Goal: Transaction & Acquisition: Purchase product/service

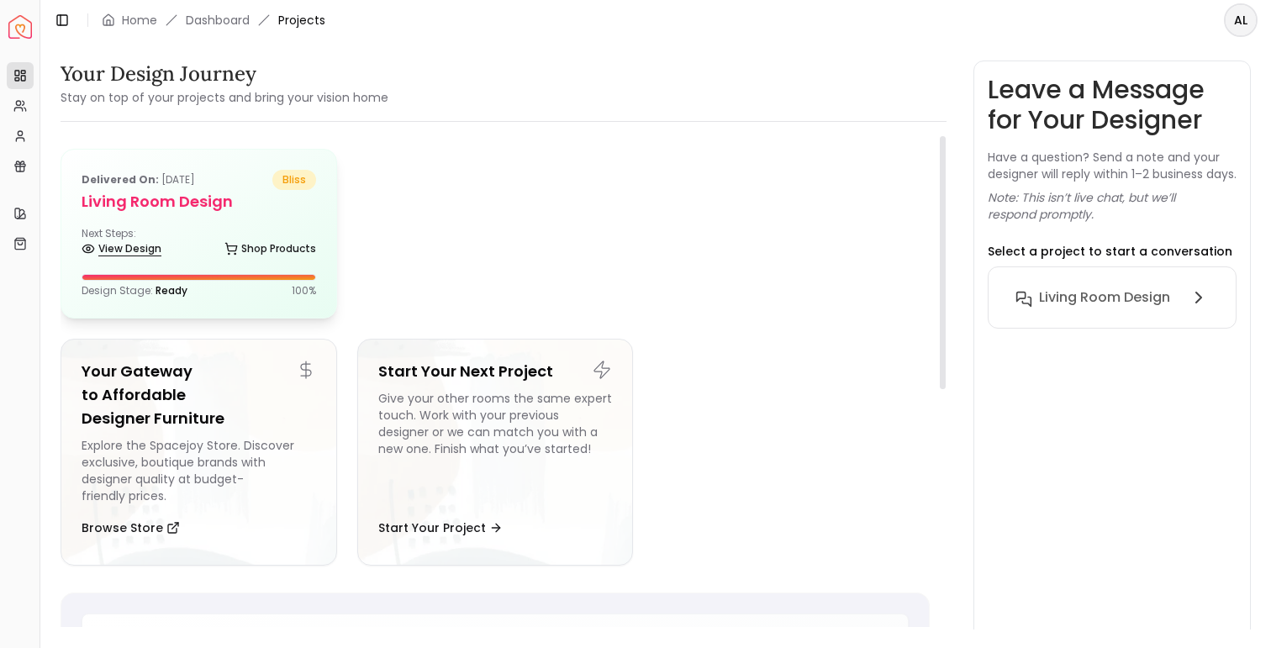
click at [134, 249] on link "View Design" at bounding box center [122, 249] width 80 height 24
click at [294, 249] on link "Shop Products" at bounding box center [270, 249] width 92 height 24
click at [272, 243] on link "Shop Products" at bounding box center [270, 249] width 92 height 24
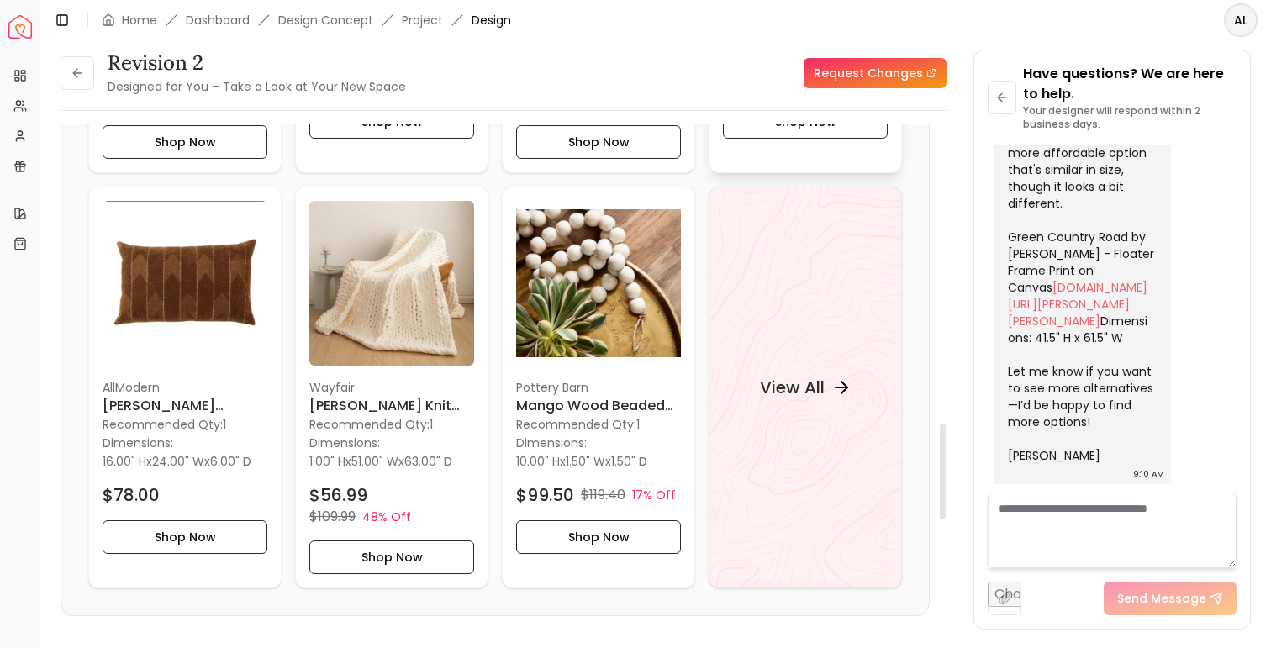
scroll to position [1549, 0]
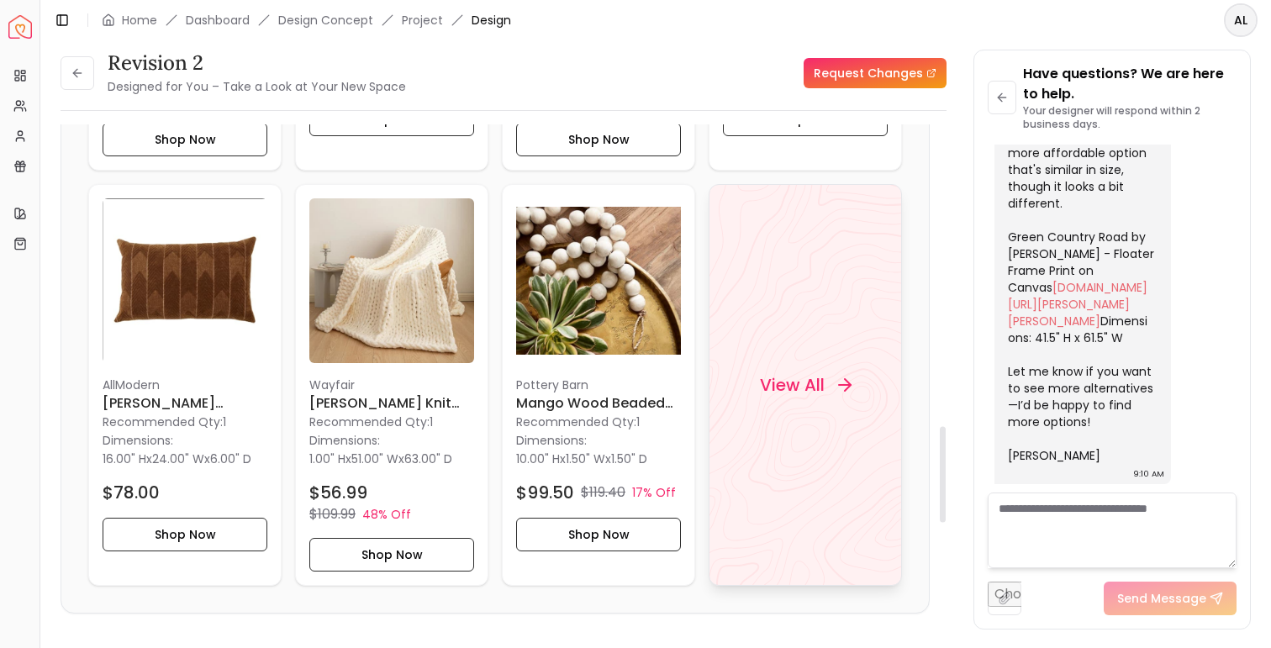
click at [827, 378] on div "View All" at bounding box center [806, 385] width 132 height 50
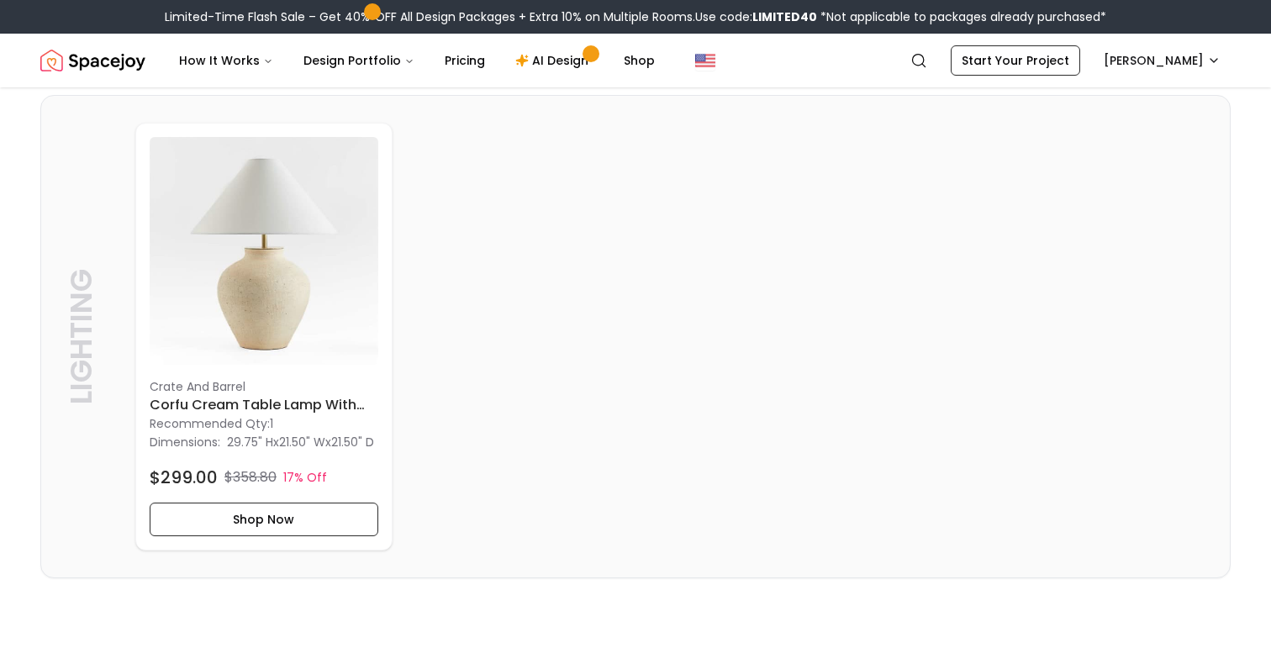
scroll to position [4805, 0]
